Goal: Find specific page/section: Find specific page/section

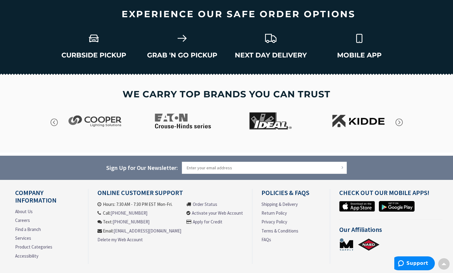
scroll to position [841, 0]
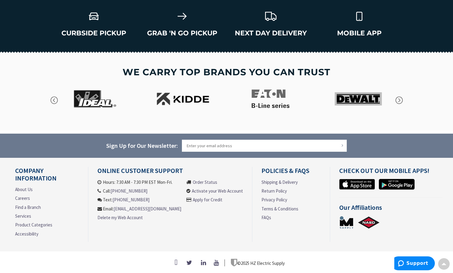
click at [145, 240] on div "Company Information About Us Careers Find a Branch Services Product Categories …" at bounding box center [227, 207] width 432 height 81
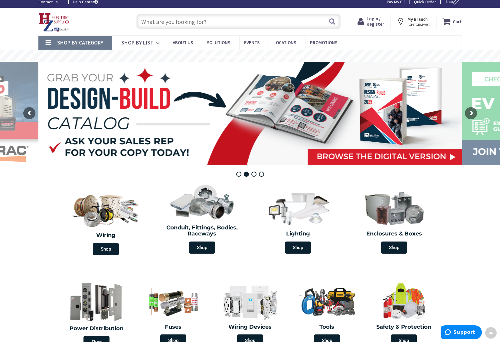
scroll to position [0, 0]
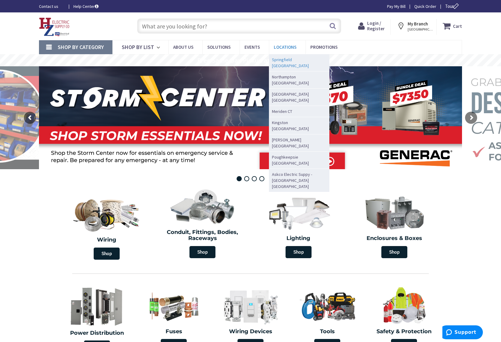
click at [283, 59] on span "Springfield [GEOGRAPHIC_DATA]" at bounding box center [297, 63] width 51 height 12
